Goal: Information Seeking & Learning: Find specific fact

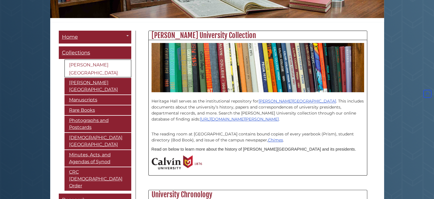
scroll to position [128, 0]
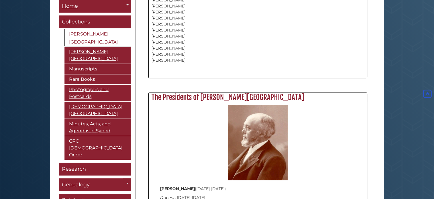
scroll to position [626, 0]
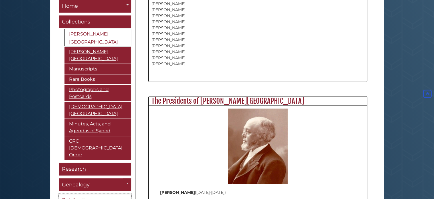
click at [87, 197] on span "Publications" at bounding box center [78, 200] width 32 height 6
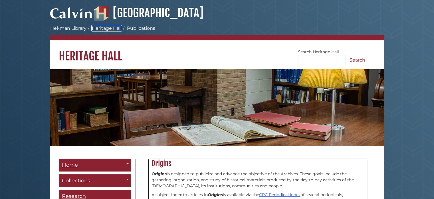
click at [107, 29] on link "Heritage Hall" at bounding box center [107, 27] width 30 height 5
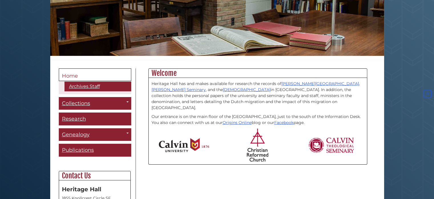
scroll to position [90, 0]
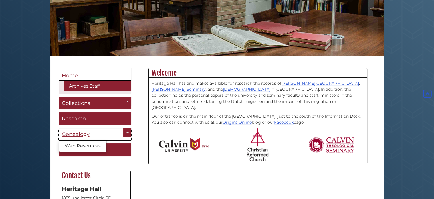
click at [117, 134] on link "Genealogy" at bounding box center [95, 134] width 73 height 13
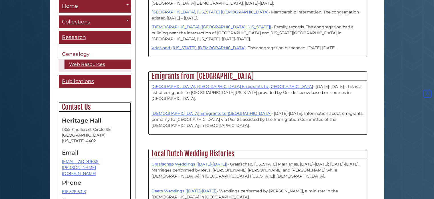
scroll to position [533, 0]
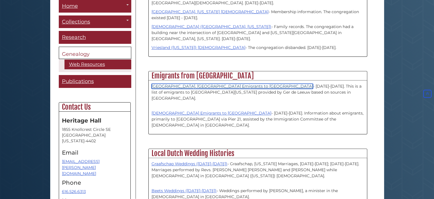
click at [194, 83] on link "Drenthe, the Netherlands Emigrants to North America" at bounding box center [233, 85] width 162 height 5
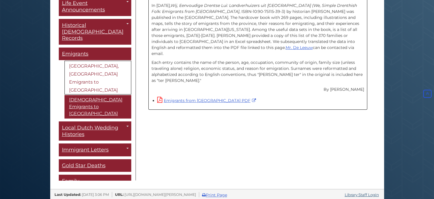
scroll to position [184, 0]
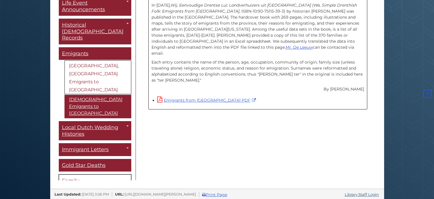
click at [90, 177] on span "Family Histories/Genealogies" at bounding box center [90, 183] width 56 height 13
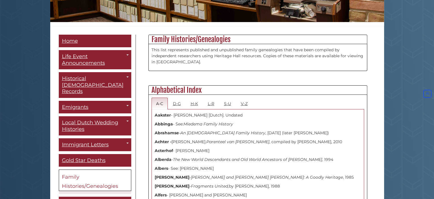
scroll to position [124, 0]
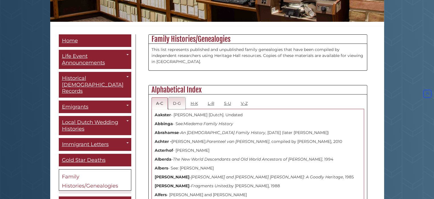
click at [173, 105] on link "D-G" at bounding box center [177, 103] width 17 height 12
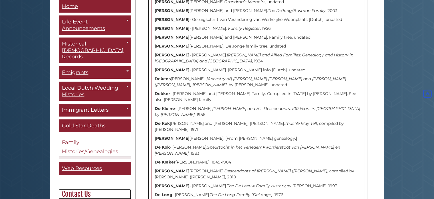
scroll to position [695, 0]
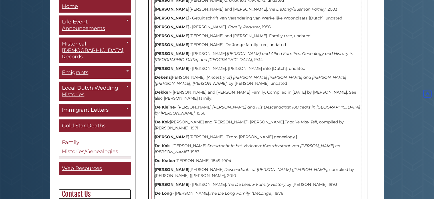
click at [186, 166] on p "[PERSON_NAME] [PERSON_NAME]. Descendants of [PERSON_NAME] ([PERSON_NAME] , comp…" at bounding box center [258, 172] width 207 height 12
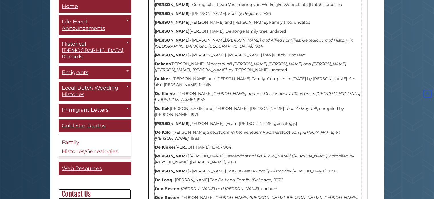
scroll to position [710, 0]
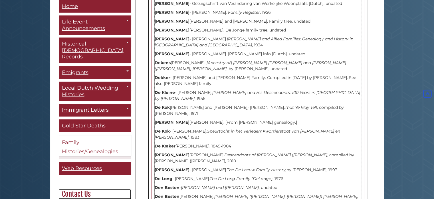
click at [171, 152] on p "[PERSON_NAME] [PERSON_NAME]. Descendants of [PERSON_NAME] ([PERSON_NAME] , comp…" at bounding box center [258, 158] width 207 height 12
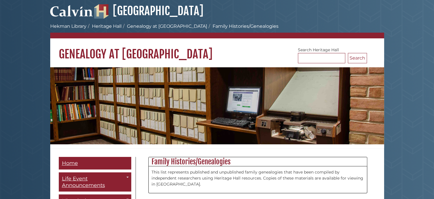
scroll to position [0, 0]
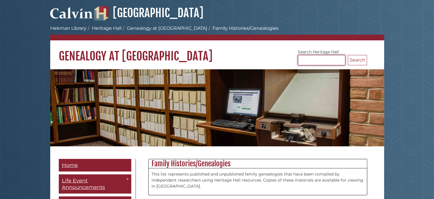
click at [315, 60] on input "Search [GEOGRAPHIC_DATA]" at bounding box center [321, 60] width 47 height 10
type input "*********"
click at [358, 63] on button "Search" at bounding box center [357, 60] width 19 height 10
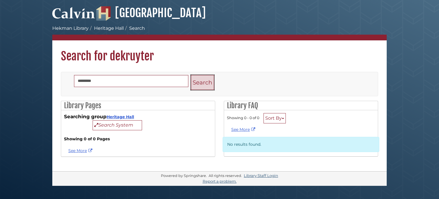
click at [201, 85] on button "Search" at bounding box center [202, 82] width 23 height 15
click at [75, 151] on link "See More" at bounding box center [80, 150] width 25 height 5
